Goal: Check status: Check status

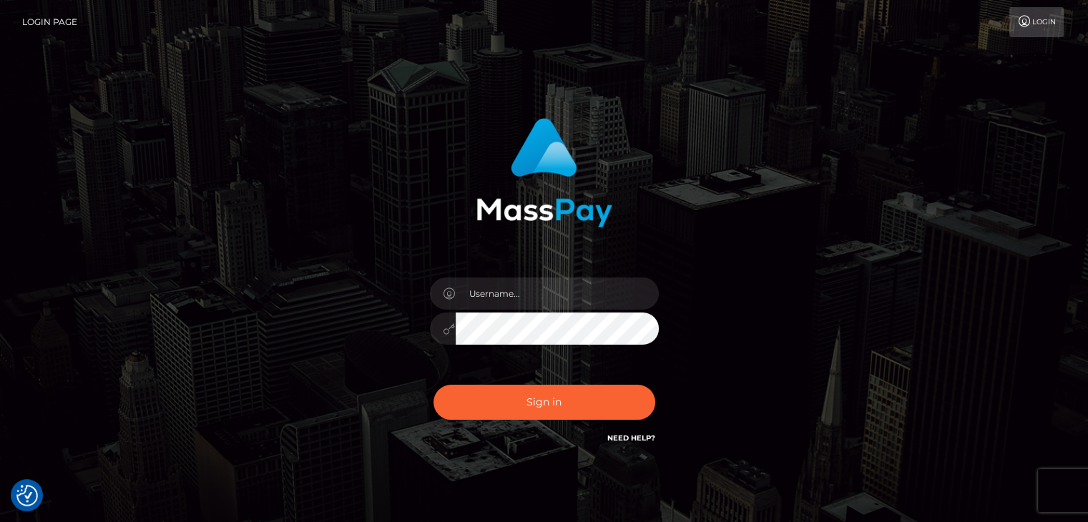
drag, startPoint x: 834, startPoint y: 307, endPoint x: 733, endPoint y: 313, distance: 101.1
click at [836, 307] on div "Sign in" at bounding box center [545, 289] width 816 height 364
click at [549, 309] on input "text" at bounding box center [557, 294] width 203 height 32
type input "Edward"
click at [582, 409] on button "Sign in" at bounding box center [545, 402] width 222 height 35
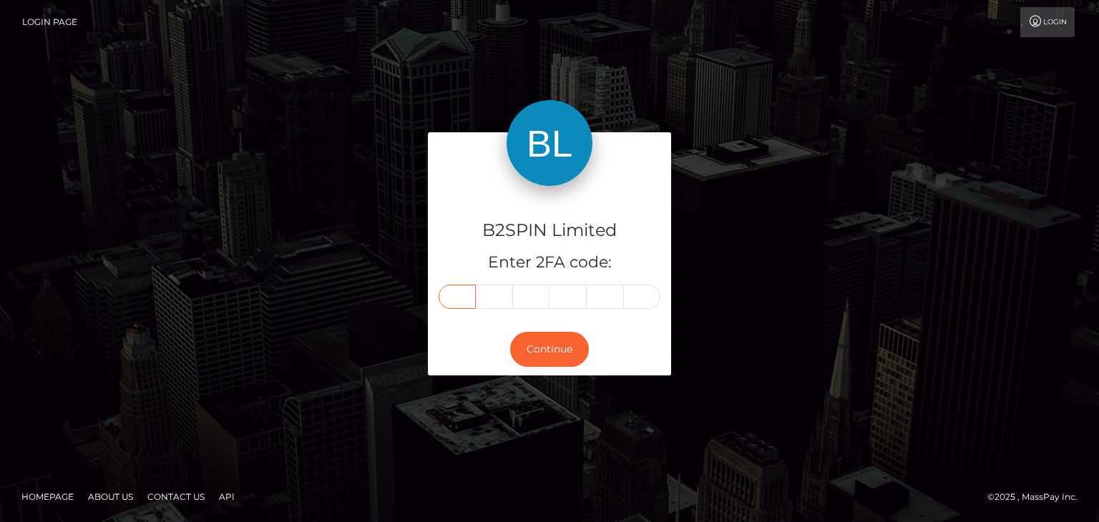
drag, startPoint x: 454, startPoint y: 304, endPoint x: 454, endPoint y: 296, distance: 8.6
click at [454, 303] on input "text" at bounding box center [457, 297] width 37 height 24
paste input "9"
type input "9"
type input "3"
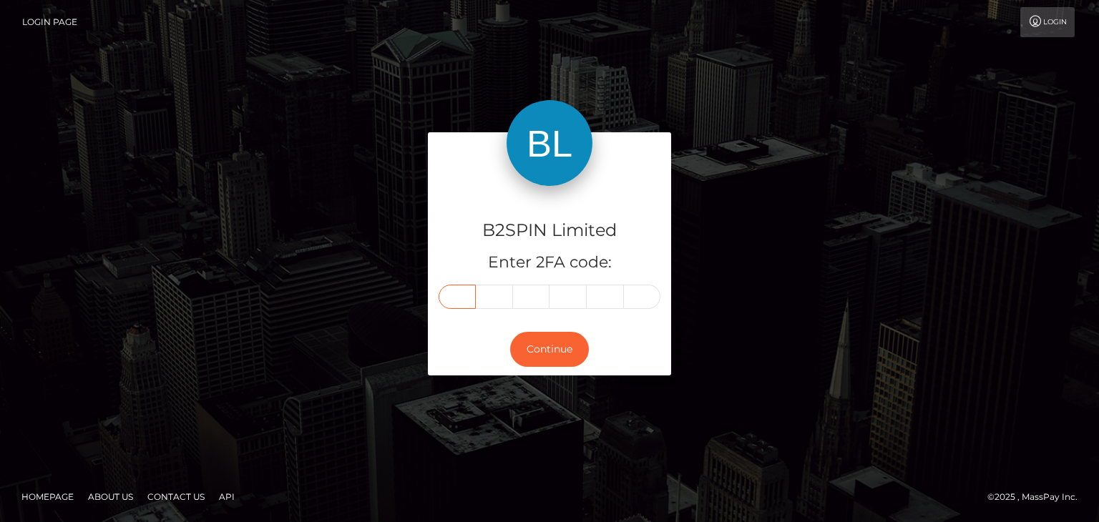
type input "8"
type input "7"
type input "6"
type input "7"
click at [547, 363] on button "Continue" at bounding box center [549, 349] width 79 height 35
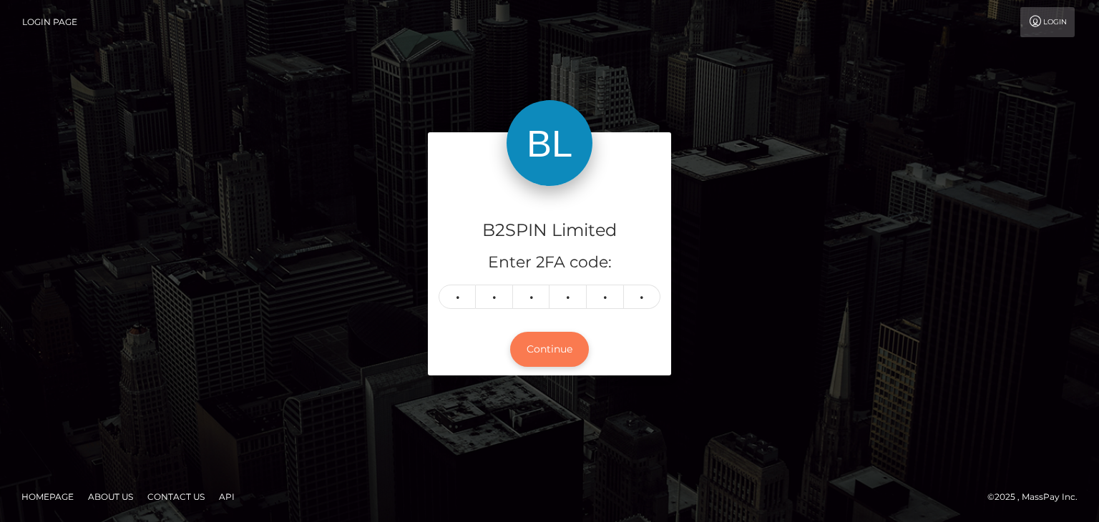
click at [566, 341] on button "Continue" at bounding box center [549, 349] width 79 height 35
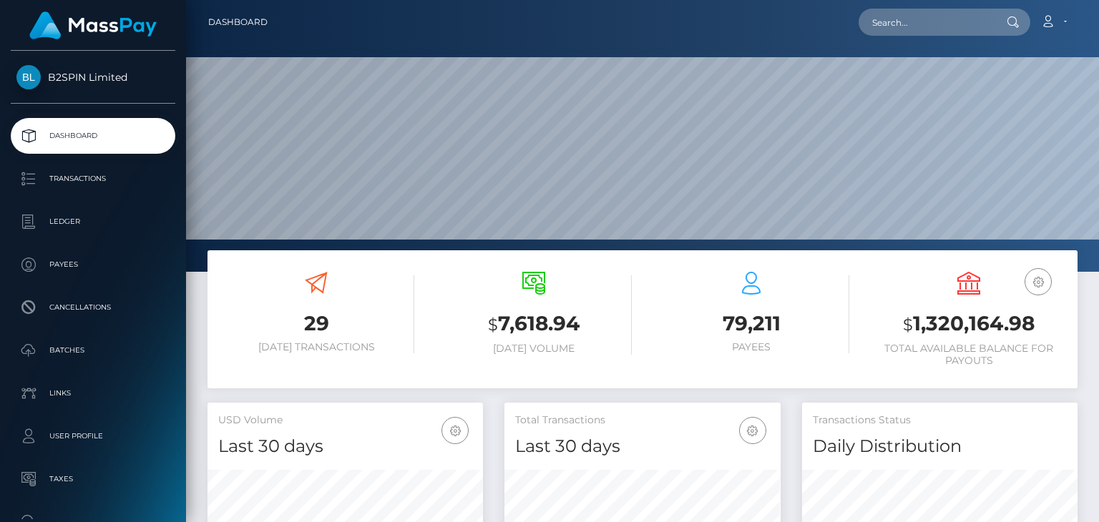
scroll to position [253, 275]
click at [918, 37] on nav "Dashboard Loading... Loading... Account Edit Profile" at bounding box center [642, 22] width 913 height 44
click at [936, 24] on input "text" at bounding box center [926, 22] width 135 height 27
paste input "82761c53-d416-423d-9795-6ea553ea5abe"
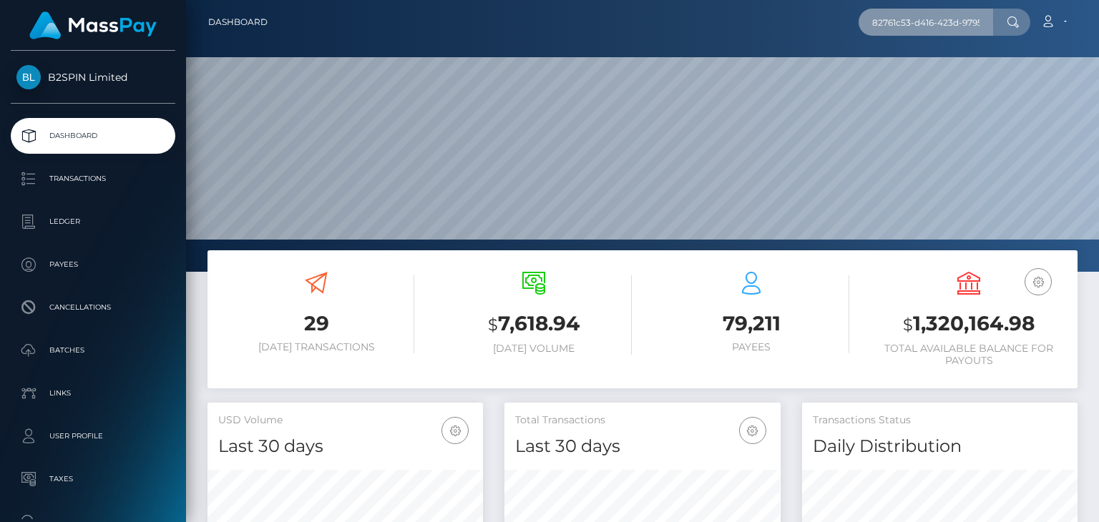
click at [957, 20] on input "82761c53-d416-423d-9795-6ea553ea5abe" at bounding box center [926, 22] width 135 height 27
paste input "1815146871"
type input "1815146871"
